Goal: Check status: Check status

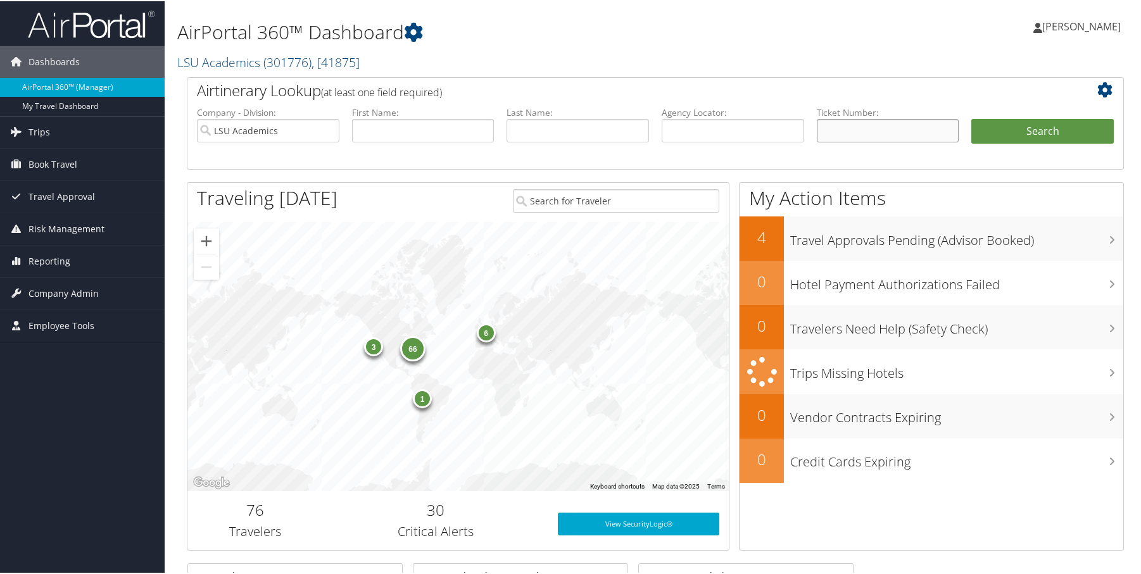
click at [868, 130] on input "text" at bounding box center [888, 129] width 143 height 23
paste input "D1WFCQ"
type input "D"
click at [735, 126] on input "text" at bounding box center [733, 129] width 143 height 23
paste input "D1WFCQ"
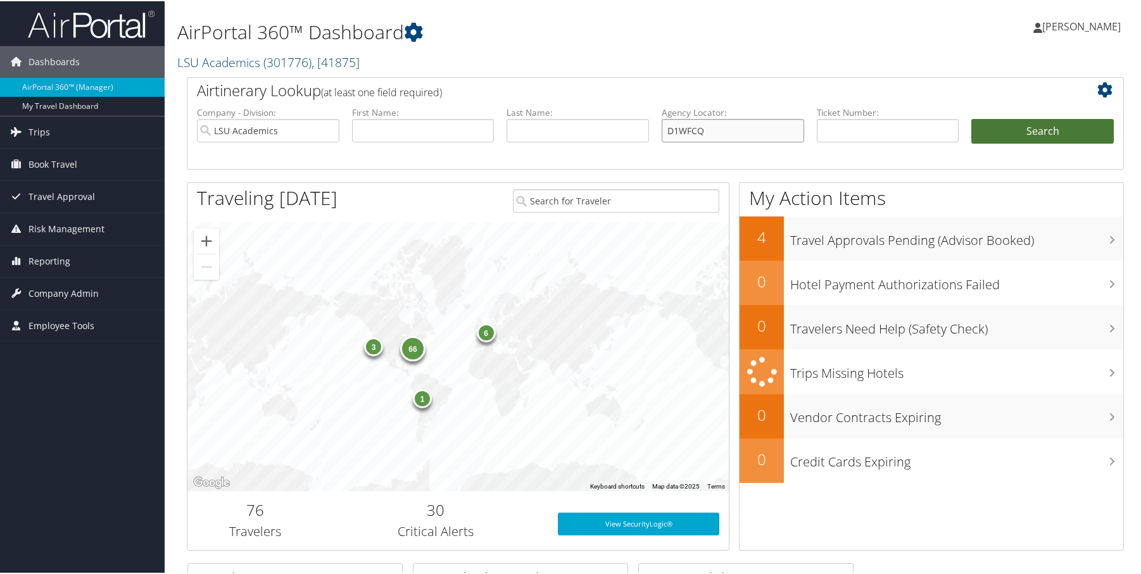
type input "D1WFCQ"
click at [989, 132] on button "Search" at bounding box center [1043, 130] width 143 height 25
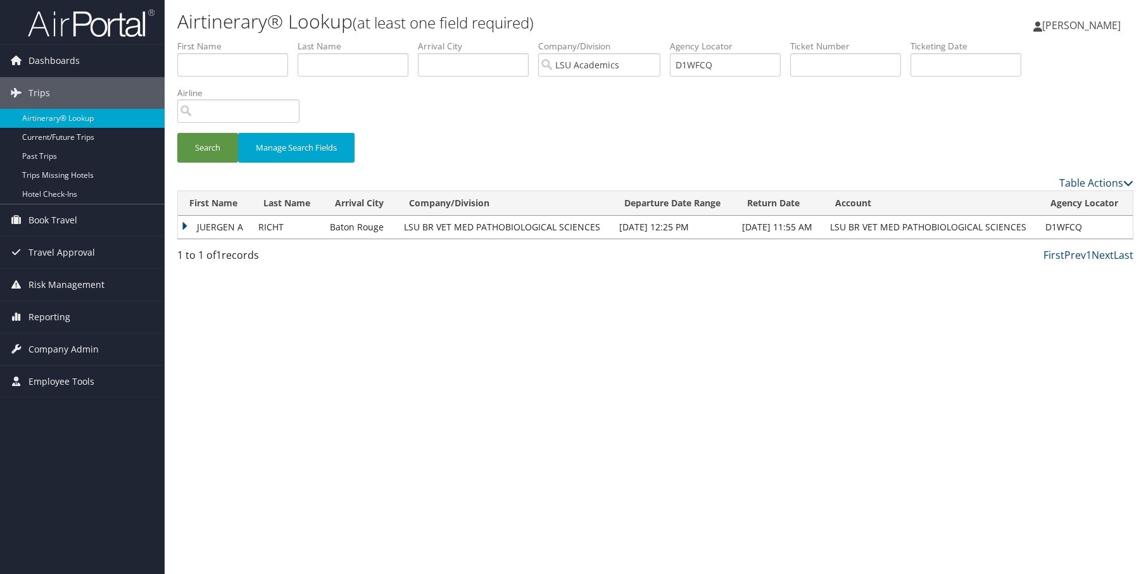
click at [220, 227] on td "JUERGEN A" at bounding box center [215, 227] width 74 height 23
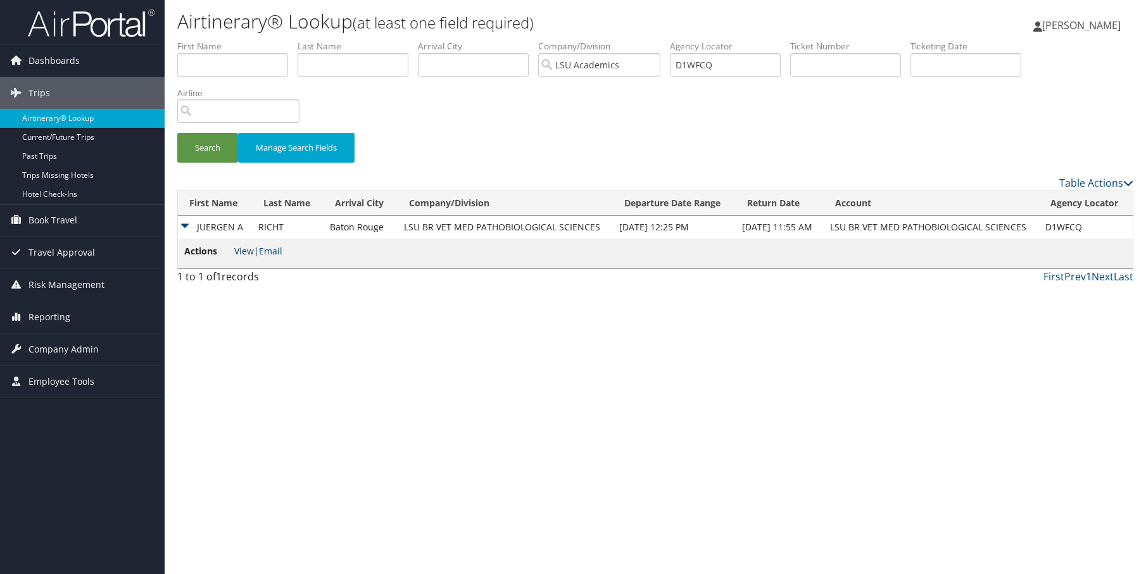
click at [243, 252] on link "View" at bounding box center [244, 251] width 20 height 12
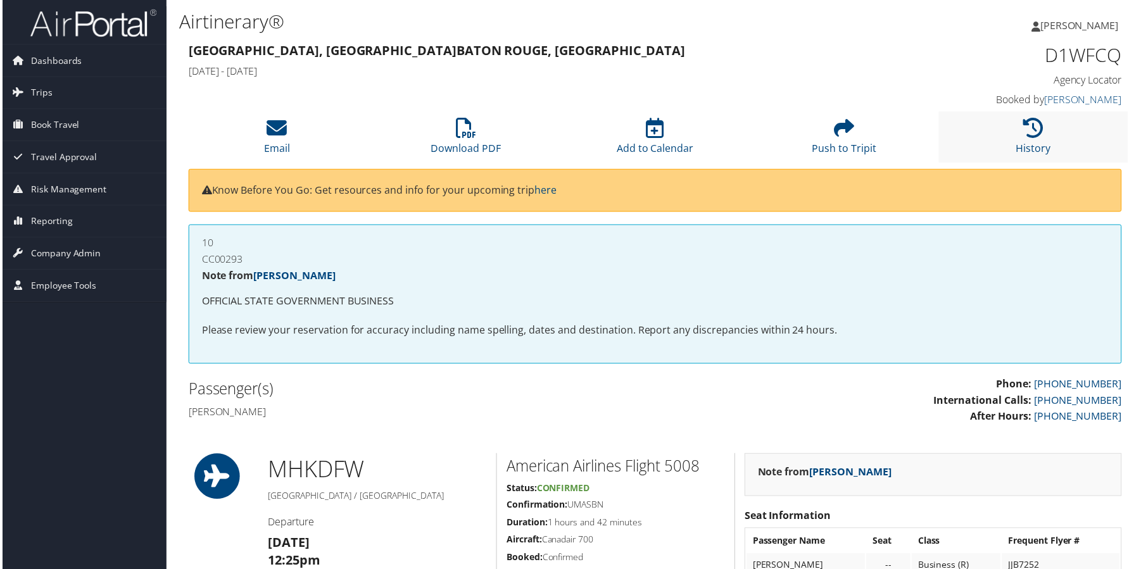
click at [1086, 138] on li "History" at bounding box center [1036, 137] width 190 height 51
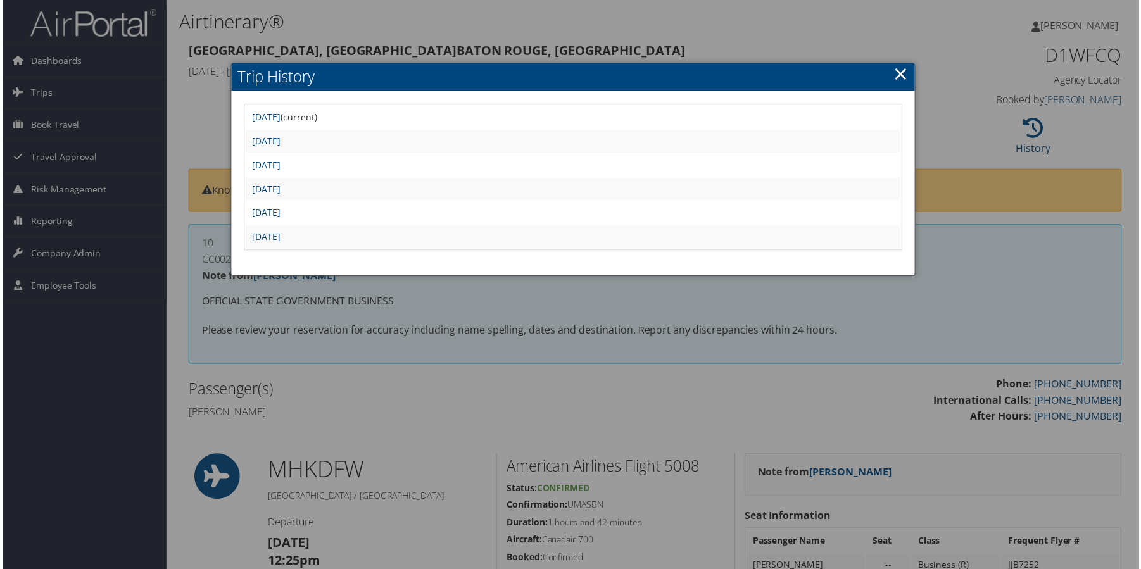
drag, startPoint x: 334, startPoint y: 234, endPoint x: 428, endPoint y: 317, distance: 125.7
click at [279, 234] on link "Fri Aug 8 10:22:38 MDT 2025" at bounding box center [265, 238] width 29 height 12
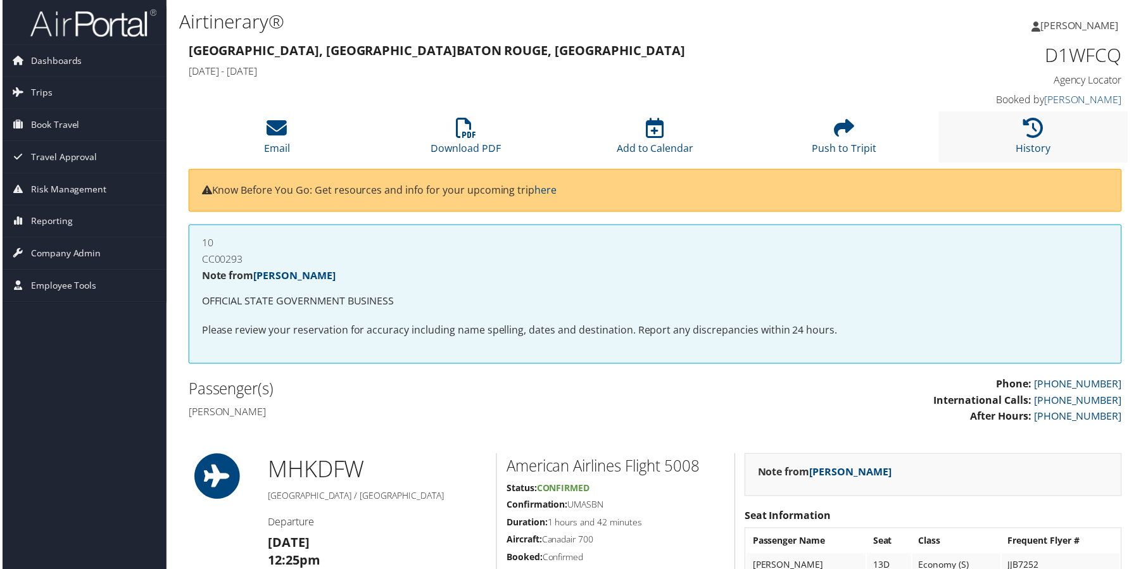
click at [1013, 146] on li "History" at bounding box center [1036, 137] width 190 height 51
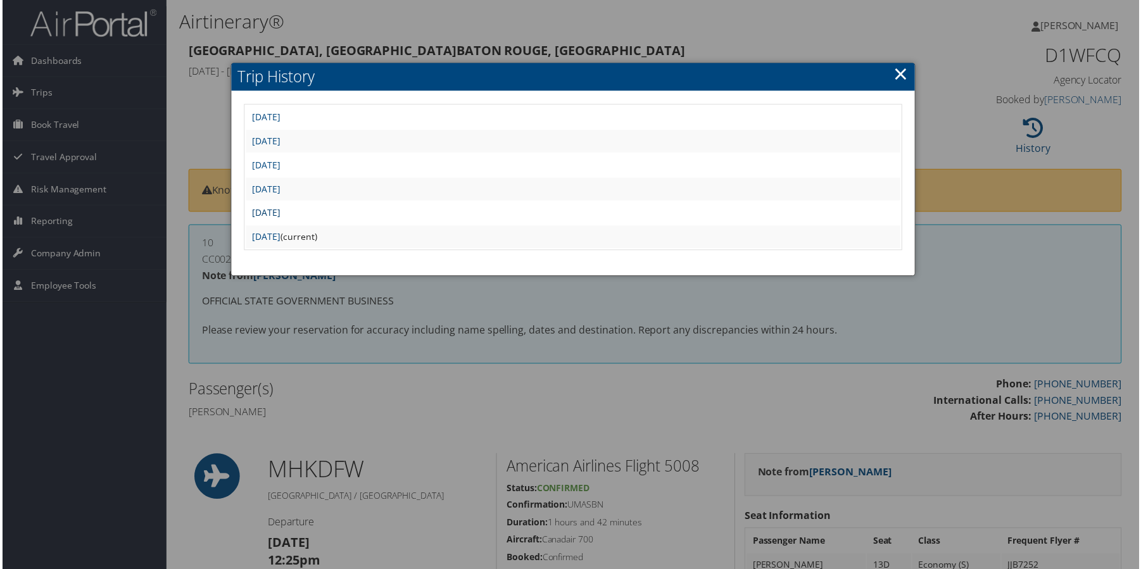
click at [279, 214] on link "[DATE]" at bounding box center [265, 214] width 29 height 12
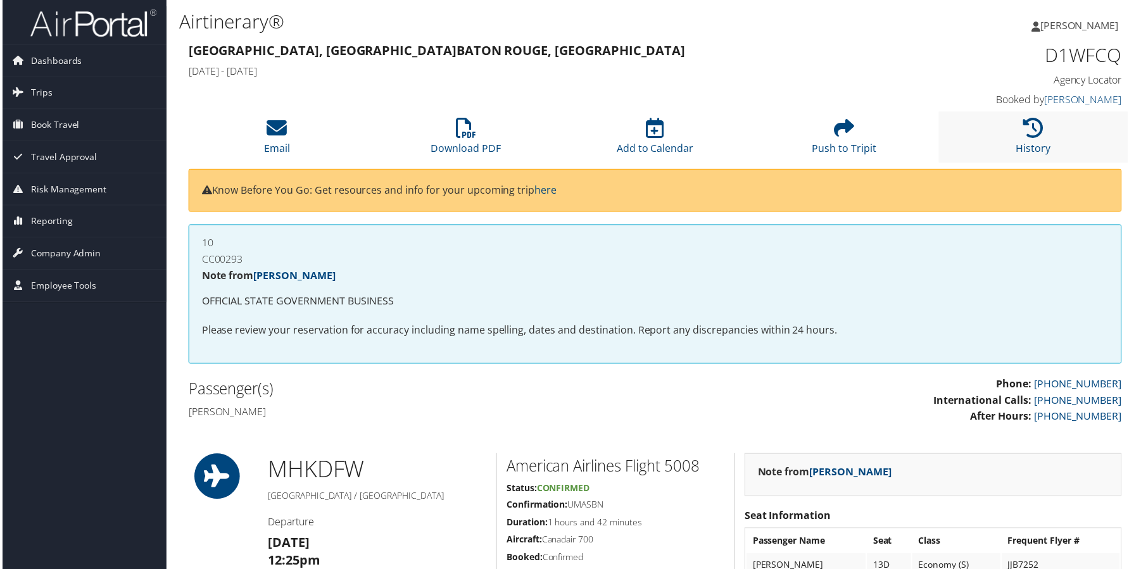
click at [1010, 136] on li "History" at bounding box center [1036, 137] width 190 height 51
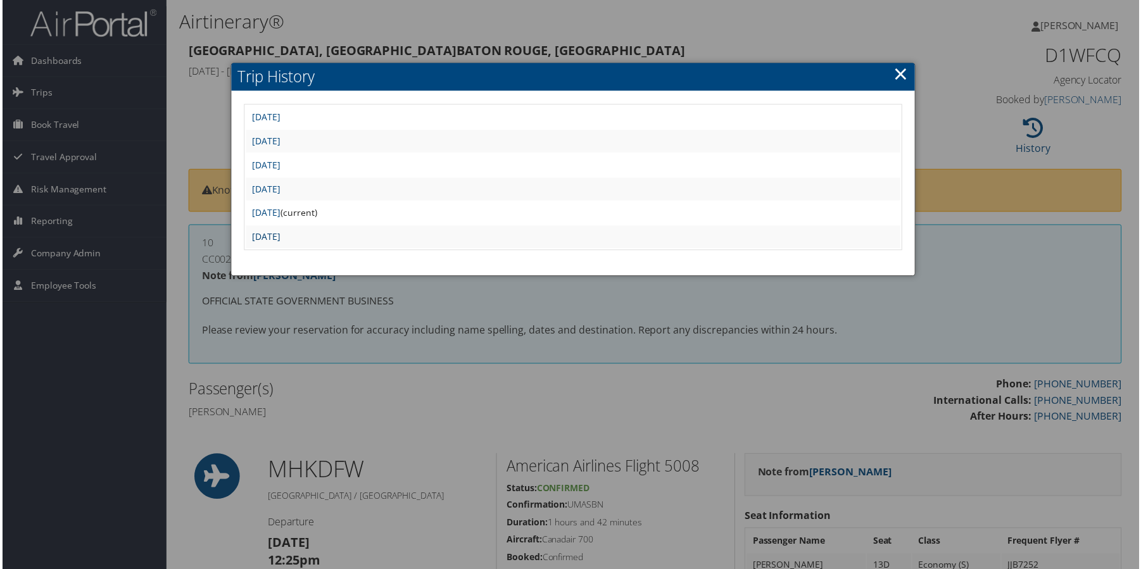
click at [279, 237] on link "Fri Aug 8 10:22:38 MDT 2025" at bounding box center [265, 238] width 29 height 12
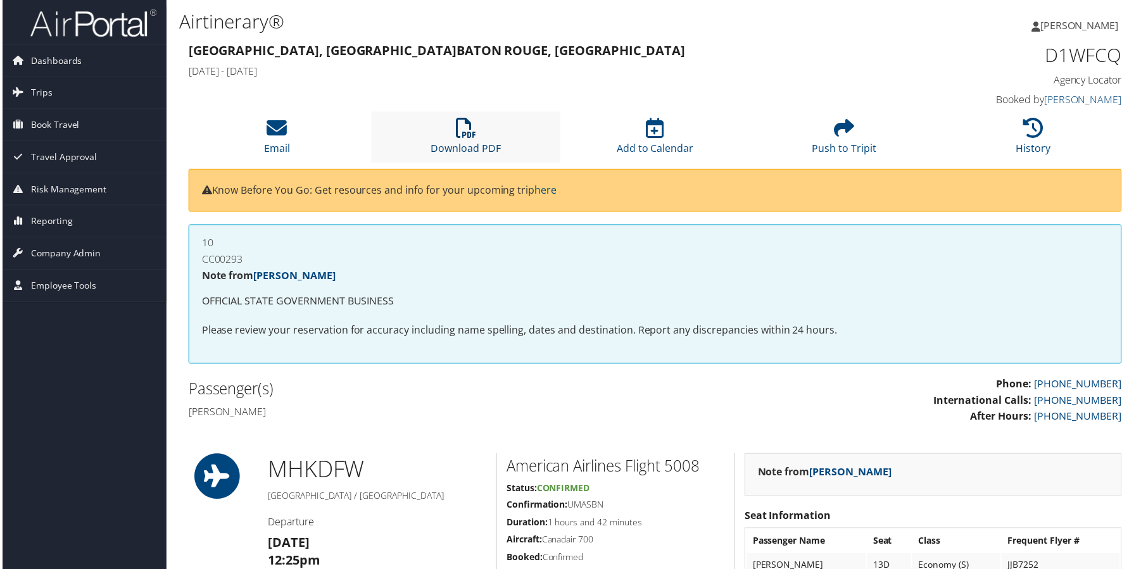
click at [460, 136] on icon at bounding box center [465, 128] width 20 height 20
